Goal: Communication & Community: Answer question/provide support

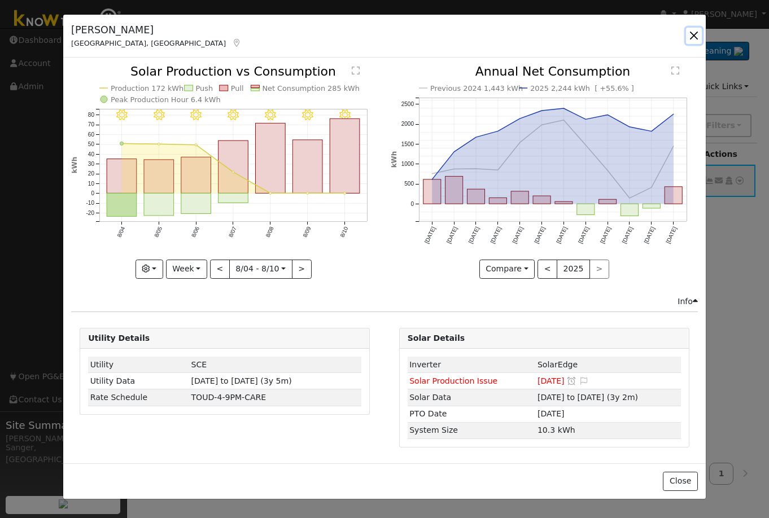
click at [691, 33] on button "button" at bounding box center [694, 36] width 16 height 16
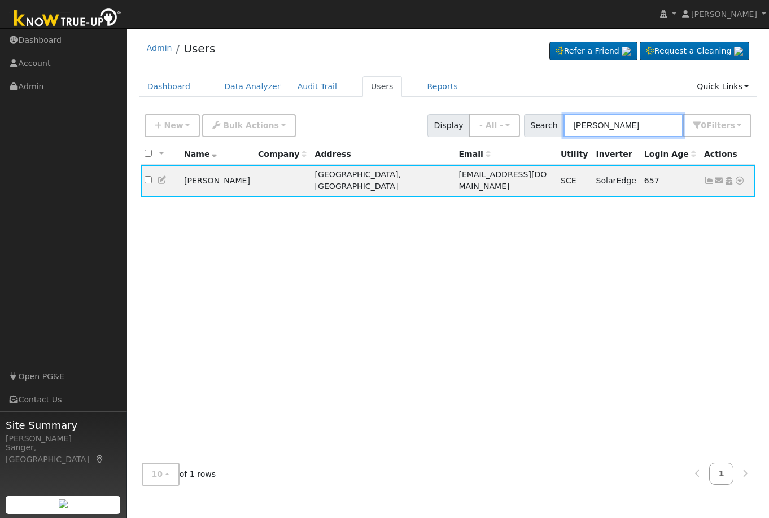
drag, startPoint x: 642, startPoint y: 125, endPoint x: 550, endPoint y: 124, distance: 92.1
click at [550, 124] on div "Search [PERSON_NAME] 0 Filter s My accounts Role Show - All - Show Leads Admin …" at bounding box center [638, 125] width 228 height 23
paste input "[PERSON_NAME]"
type input "[PERSON_NAME]"
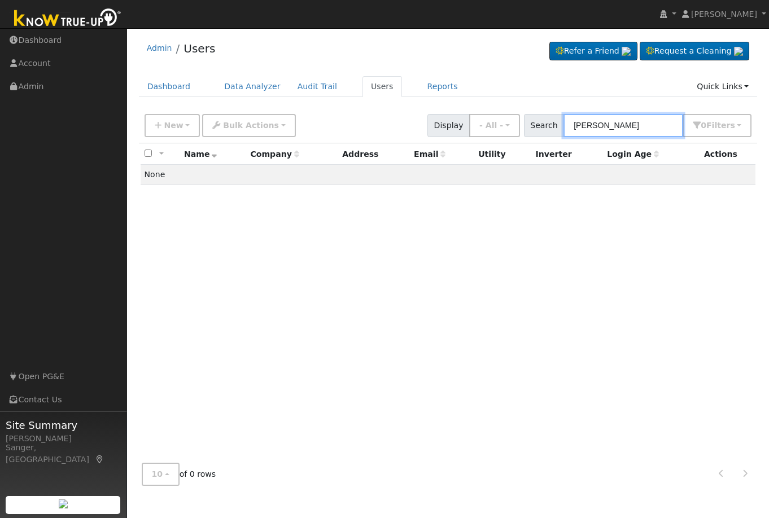
click at [639, 128] on input "[PERSON_NAME]" at bounding box center [624, 125] width 120 height 23
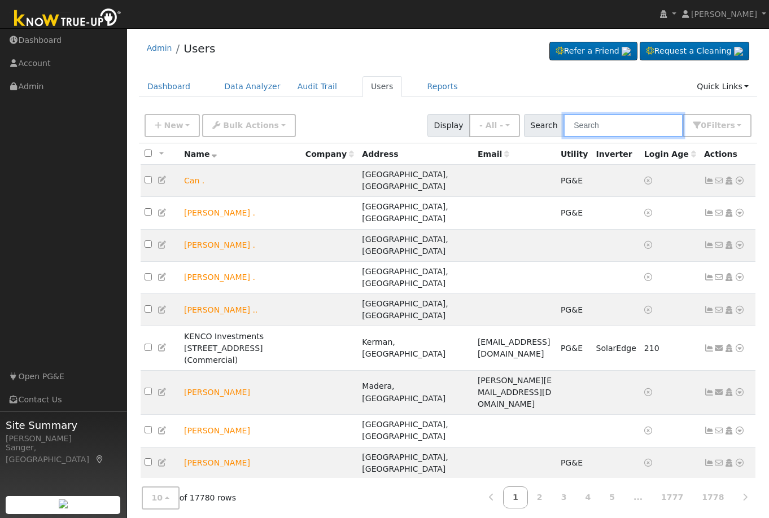
click at [604, 129] on input "text" at bounding box center [624, 125] width 120 height 23
paste input "[PERSON_NAME]"
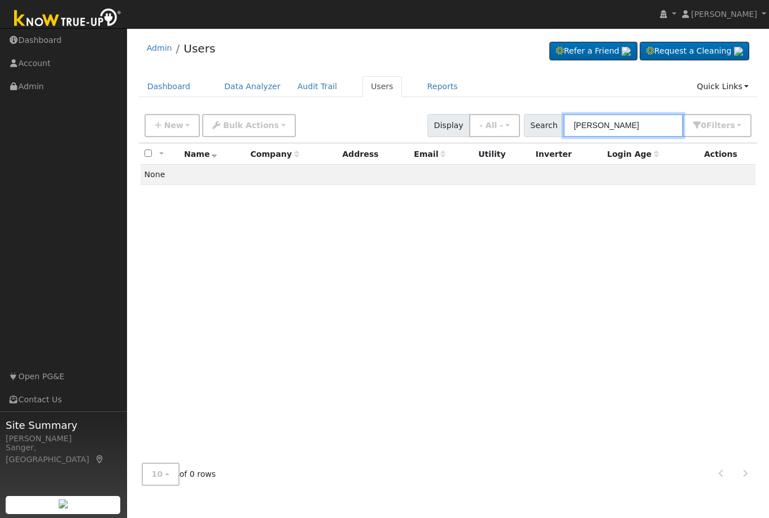
type input "[PERSON_NAME]"
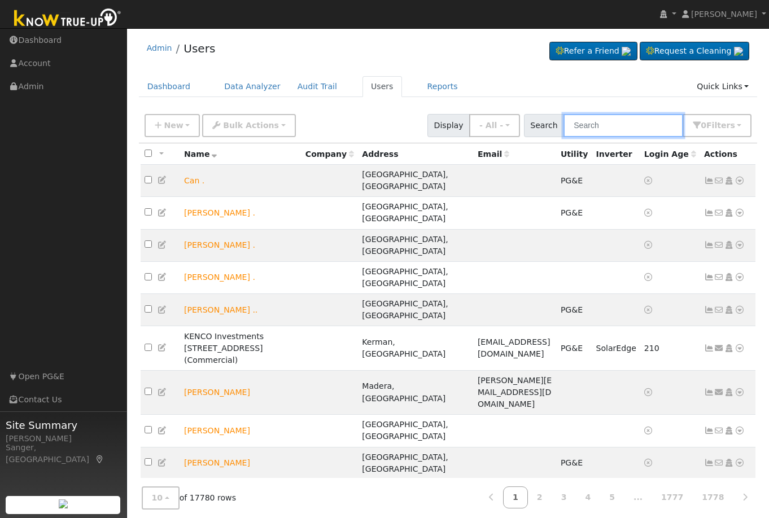
click at [627, 128] on input "text" at bounding box center [624, 125] width 120 height 23
paste input "[PERSON_NAME]"
type input "[PERSON_NAME]"
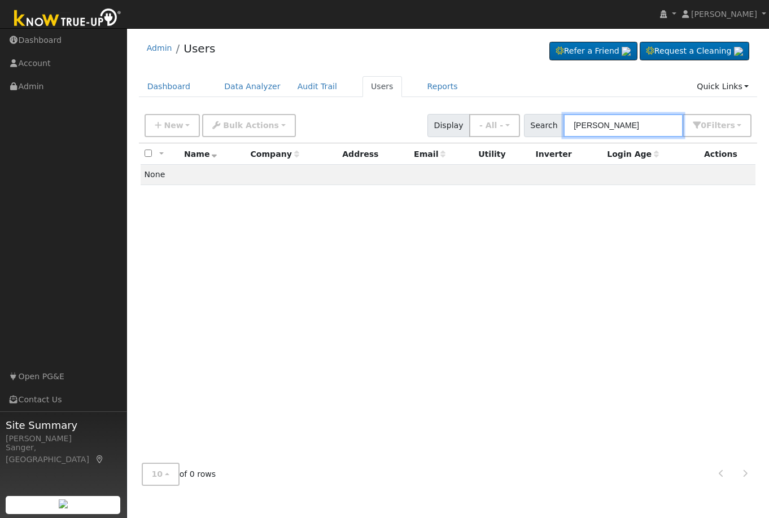
click at [651, 128] on input "[PERSON_NAME]" at bounding box center [624, 125] width 120 height 23
drag, startPoint x: 552, startPoint y: 128, endPoint x: 542, endPoint y: 129, distance: 10.2
click at [542, 129] on div "Search Maurice Larson 0 Filter s My accounts Role Show - All - Show Leads Admin…" at bounding box center [638, 125] width 228 height 23
paste input "moelarson@yahoo.com"
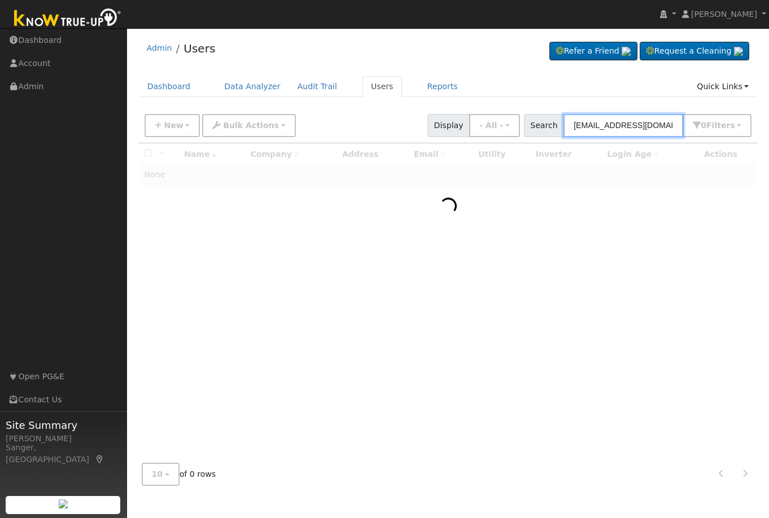
type input "moelarson@yahoo.com"
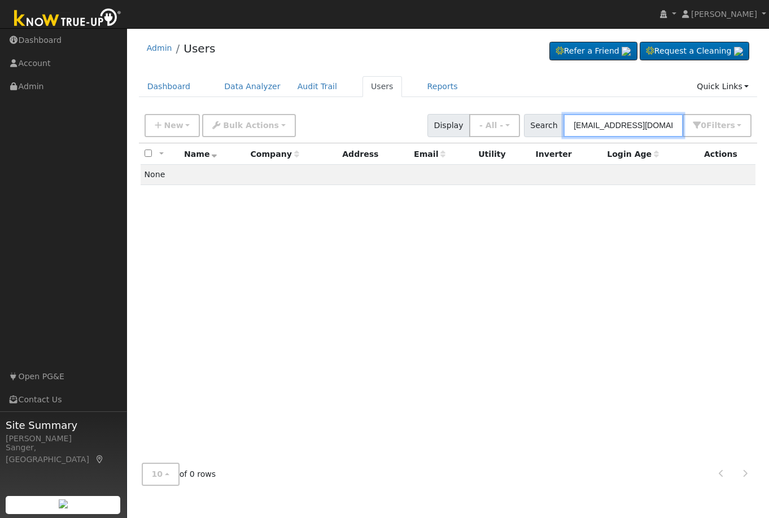
click at [654, 128] on input "moelarson@yahoo.com" at bounding box center [624, 125] width 120 height 23
click at [647, 121] on input "moelarson@yahoo.com" at bounding box center [624, 125] width 120 height 23
drag, startPoint x: 673, startPoint y: 124, endPoint x: 540, endPoint y: 127, distance: 133.3
click at [540, 127] on div "Search moelarson@yahoo.com 0 Filter s My accounts Role Show - All - Show Leads …" at bounding box center [638, 125] width 228 height 23
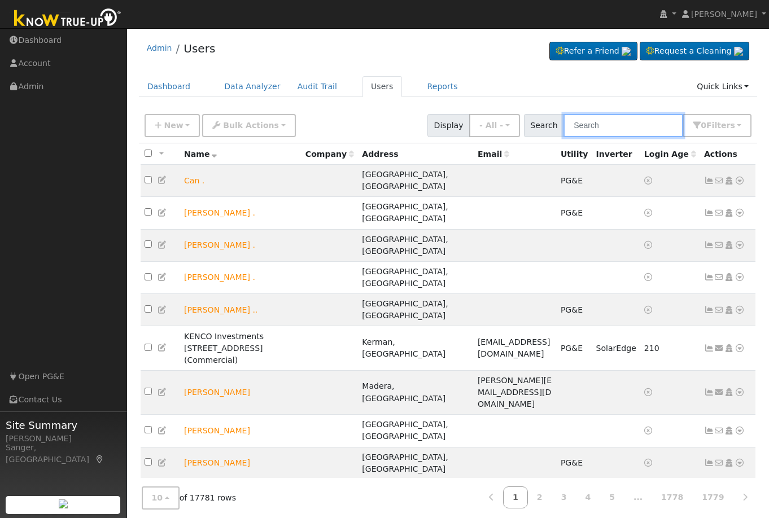
click at [634, 117] on input "text" at bounding box center [624, 125] width 120 height 23
paste input "[PERSON_NAME]"
type input "[PERSON_NAME]"
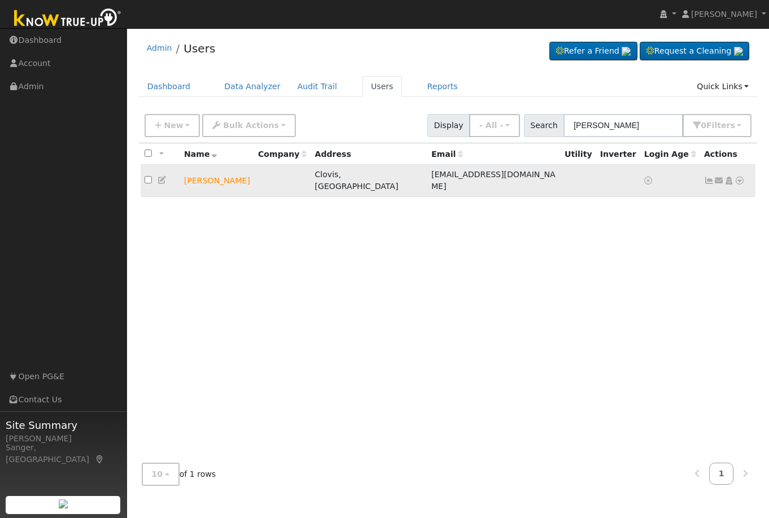
click at [718, 177] on icon at bounding box center [719, 181] width 10 height 8
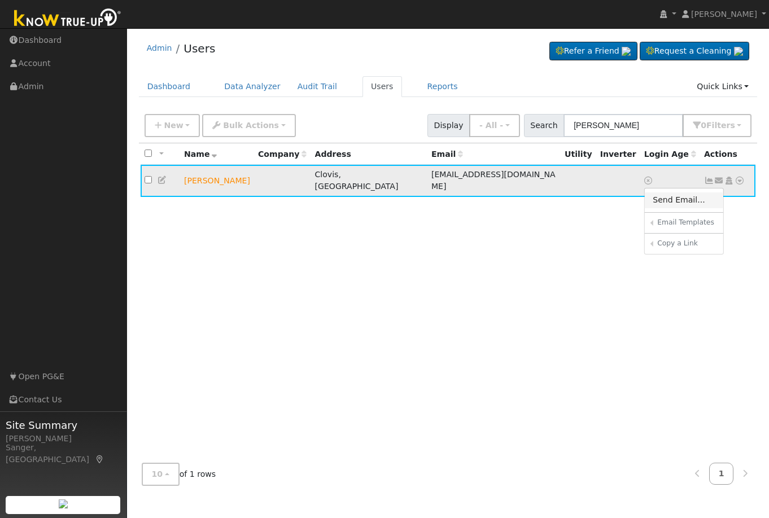
click at [695, 203] on link "Send Email..." at bounding box center [684, 201] width 79 height 16
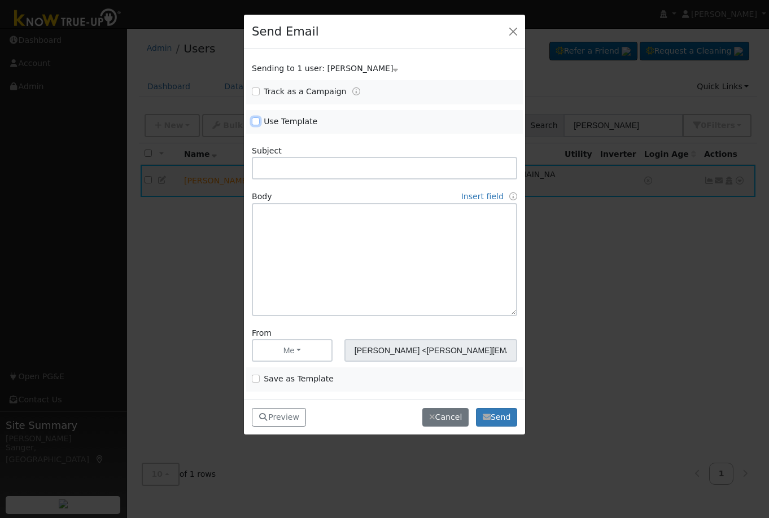
click at [258, 118] on input "Use Template" at bounding box center [256, 121] width 8 height 8
checkbox input "true"
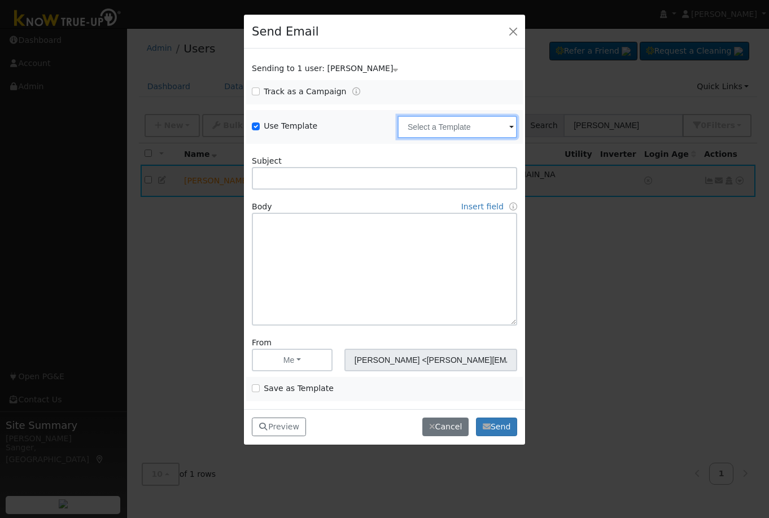
click at [424, 125] on input "text" at bounding box center [458, 127] width 120 height 23
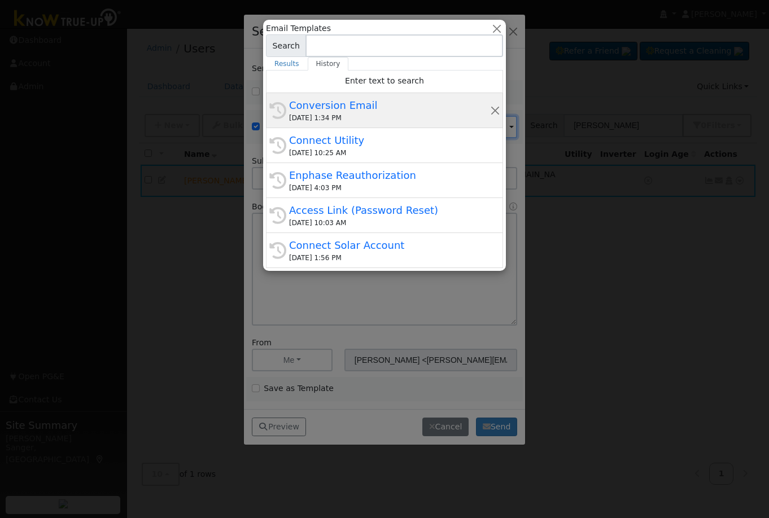
click at [350, 115] on div "08/27/2025 1:34 PM" at bounding box center [389, 118] width 201 height 10
type input "Conversion Email"
type input "Connect Your Utility Account"
type textarea "Dear {user_fname}, The first step is to connect your electric utility account. …"
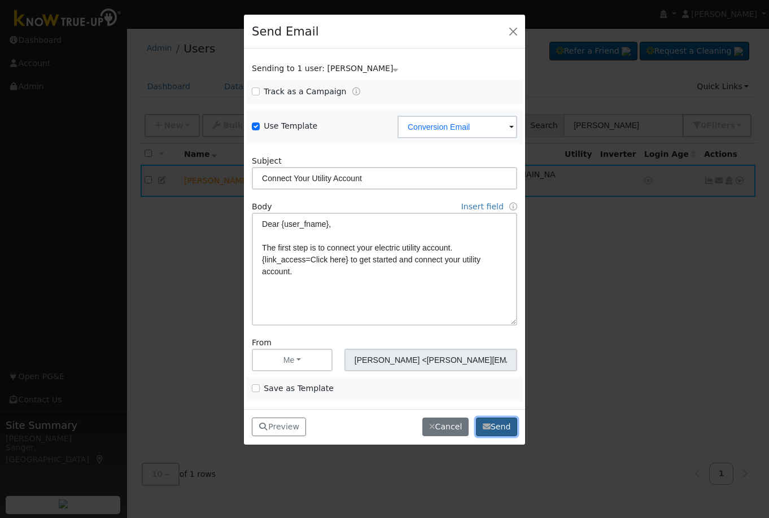
click at [507, 419] on button "Send" at bounding box center [496, 427] width 41 height 19
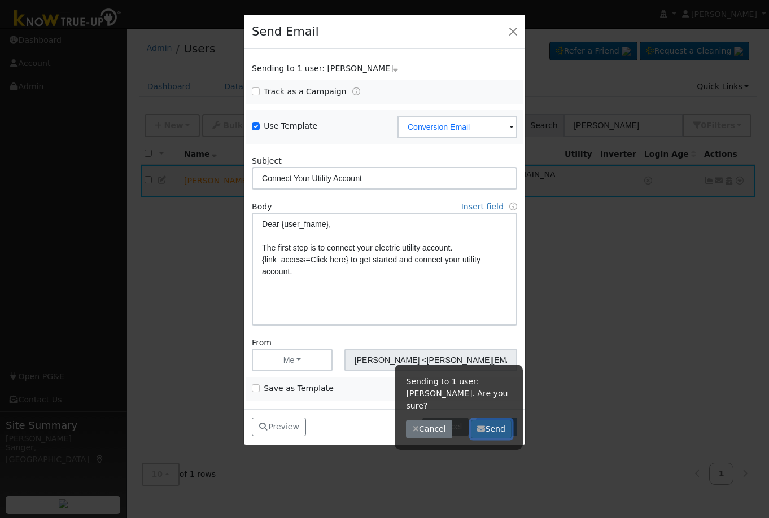
click at [495, 420] on button "Send" at bounding box center [491, 429] width 41 height 19
